Goal: Information Seeking & Learning: Check status

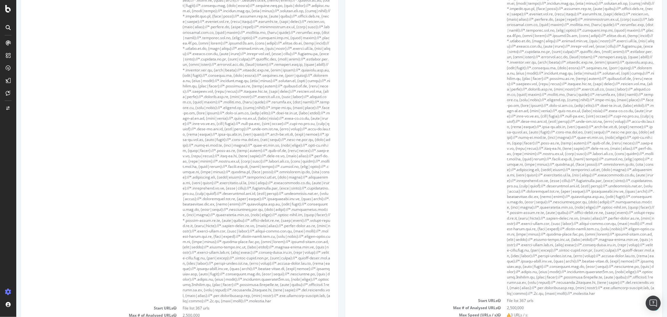
scroll to position [556, 0]
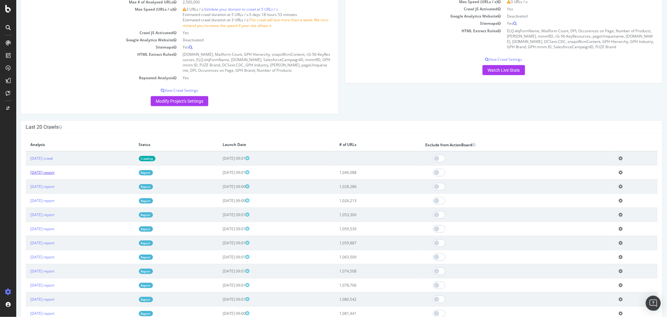
click at [54, 175] on link "[DATE] report" at bounding box center [42, 172] width 24 height 5
